Goal: Transaction & Acquisition: Purchase product/service

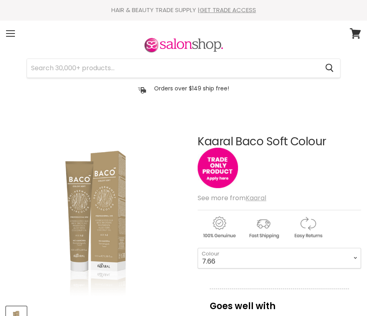
click at [259, 199] on u "Kaaral" at bounding box center [256, 197] width 21 height 9
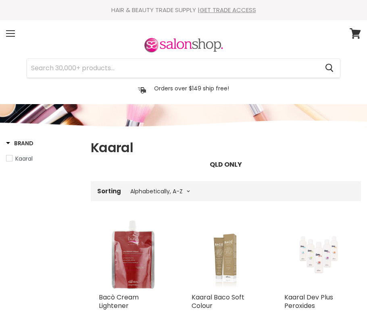
select select "title-ascending"
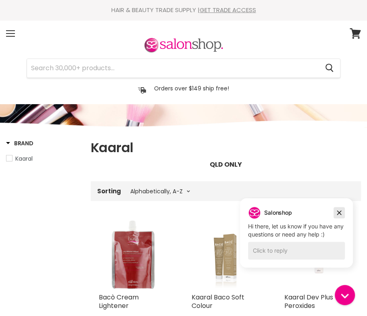
click at [339, 211] on icon "Dismiss campaign" at bounding box center [339, 213] width 8 height 10
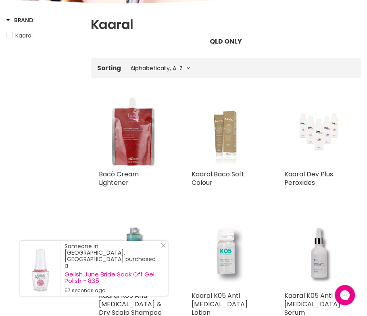
scroll to position [126, 0]
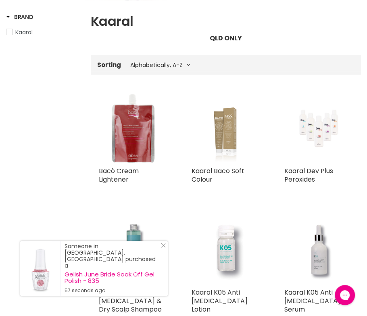
click at [316, 124] on img "Main content" at bounding box center [318, 128] width 51 height 69
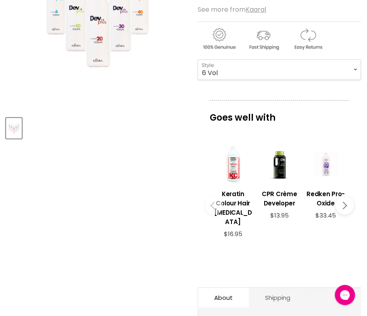
scroll to position [190, 0]
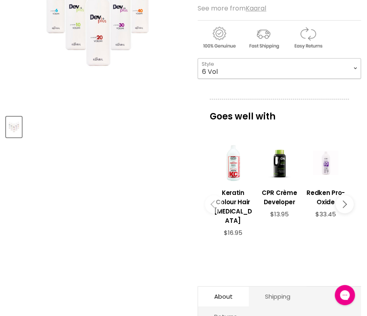
click at [198, 58] on select "6 Vol 10 Vol 20 Vol 30 Vol 40 Vol" at bounding box center [279, 68] width 163 height 20
click option "6 Vol" at bounding box center [0, 0] width 0 height 0
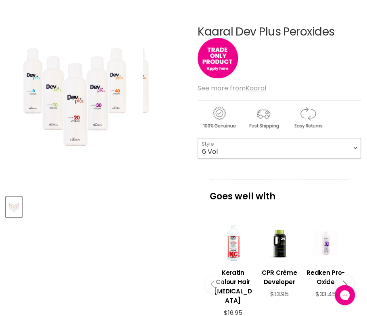
scroll to position [84, 0]
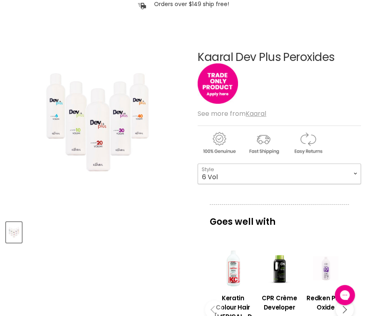
click at [198, 163] on select "6 Vol 10 Vol 20 Vol 30 Vol 40 Vol" at bounding box center [279, 173] width 163 height 20
click option "10 Vol" at bounding box center [0, 0] width 0 height 0
click at [198, 163] on select "6 Vol 10 Vol 20 Vol 30 Vol 40 Vol" at bounding box center [279, 173] width 163 height 20
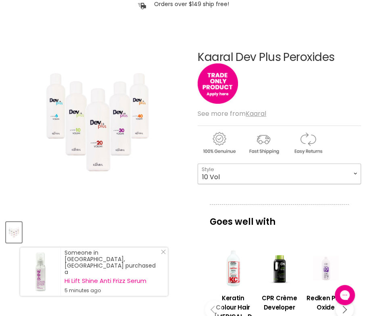
select select "6 Vol"
click option "6 Vol" at bounding box center [0, 0] width 0 height 0
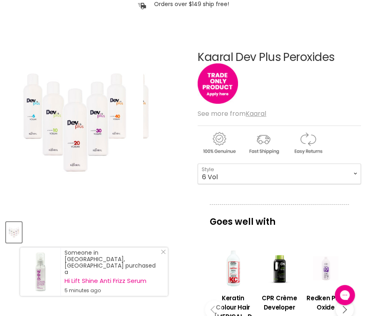
click at [171, 193] on div "Click or scroll to zoom Tap or pinch to zoom" at bounding box center [97, 122] width 183 height 183
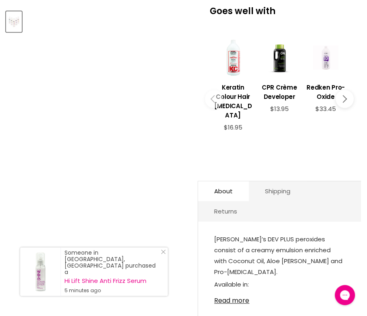
scroll to position [337, 0]
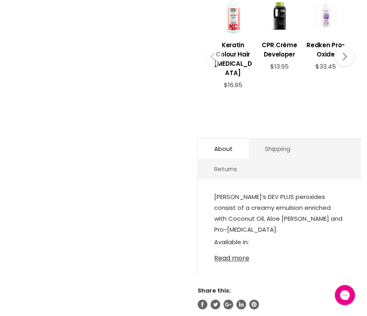
click at [237, 250] on link "Read more" at bounding box center [279, 256] width 131 height 12
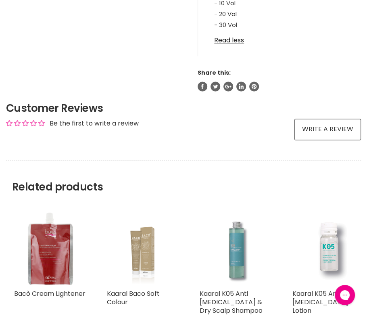
scroll to position [654, 0]
